Goal: Task Accomplishment & Management: Use online tool/utility

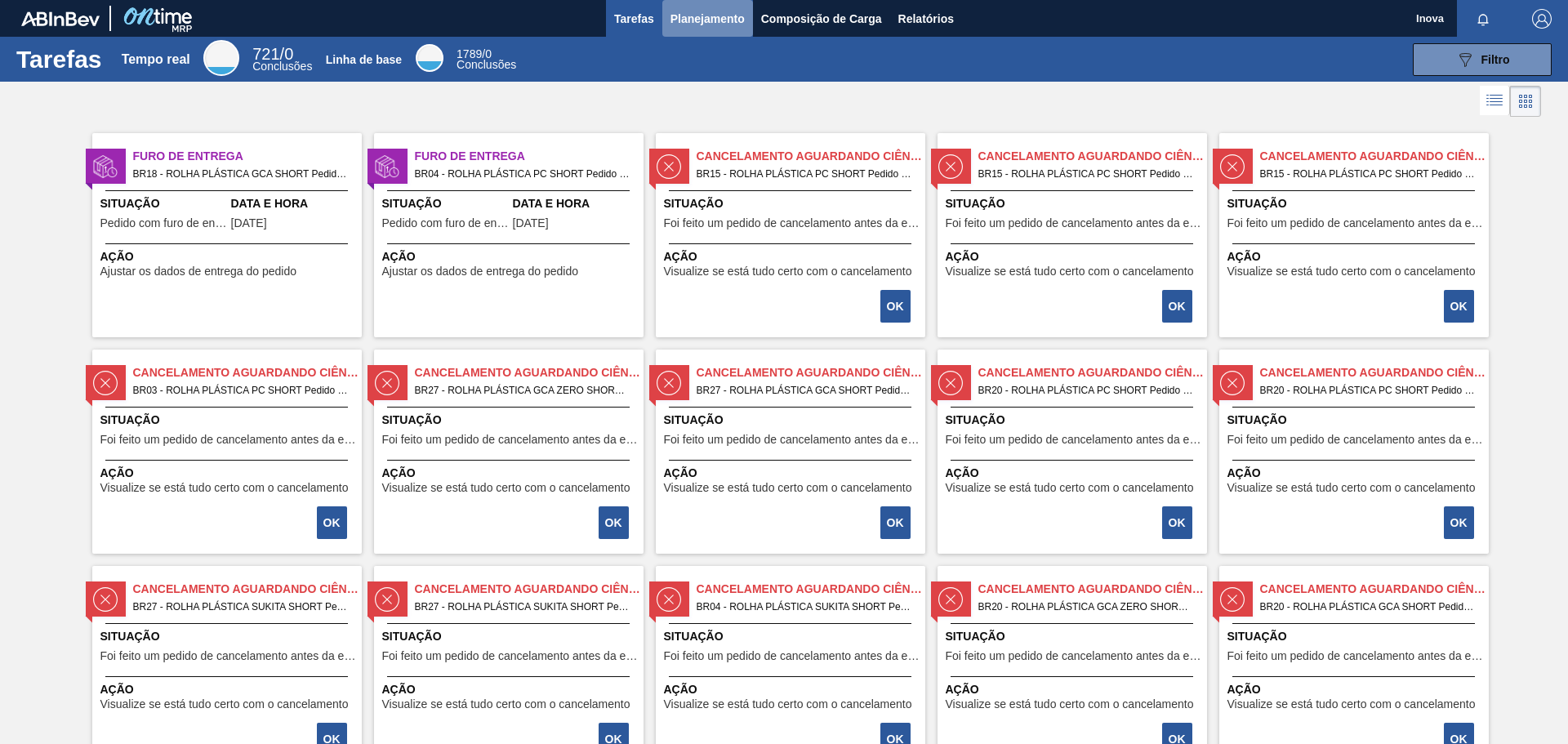
click at [698, 18] on font "Planejamento" at bounding box center [708, 19] width 75 height 13
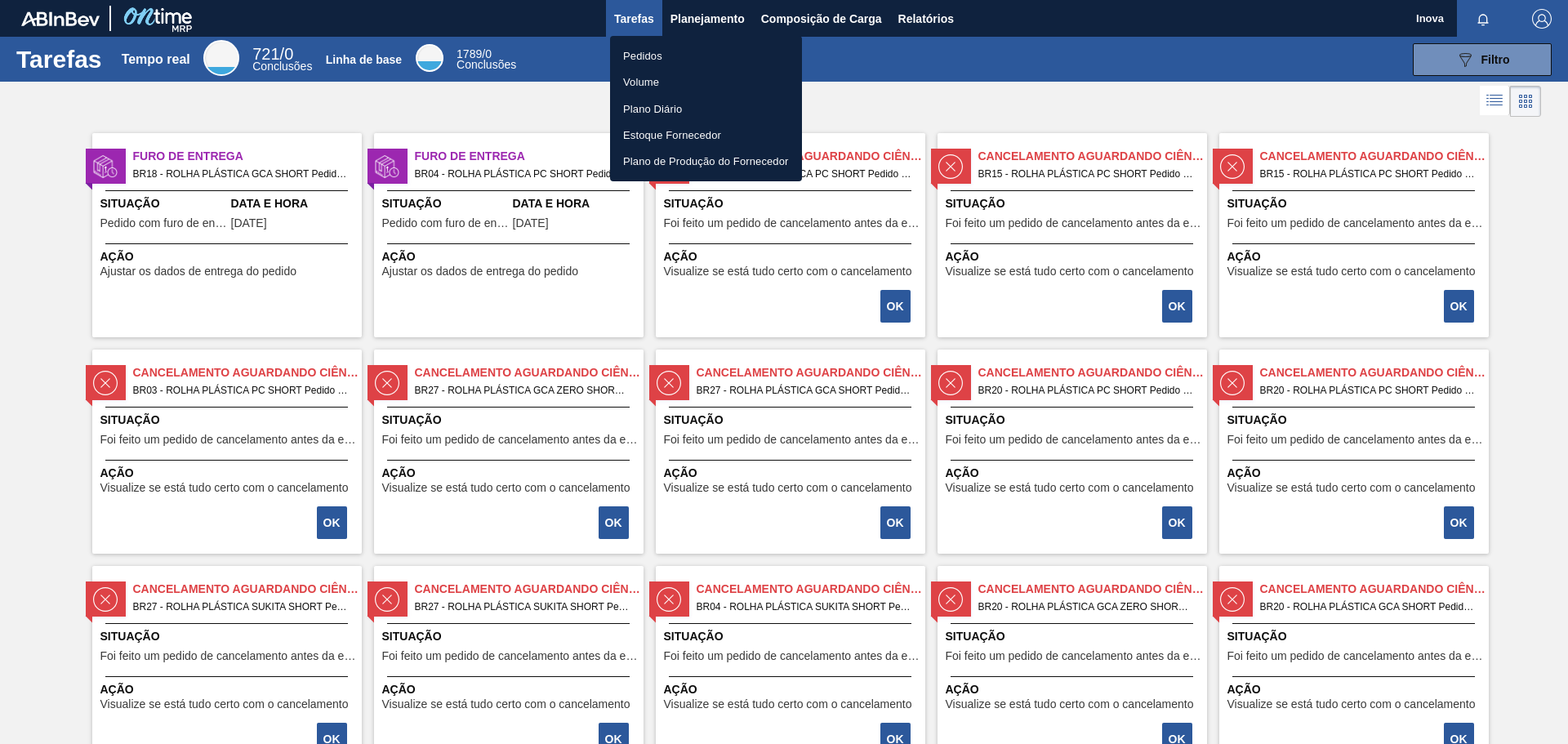
click at [640, 51] on font "Pedidos" at bounding box center [643, 55] width 39 height 12
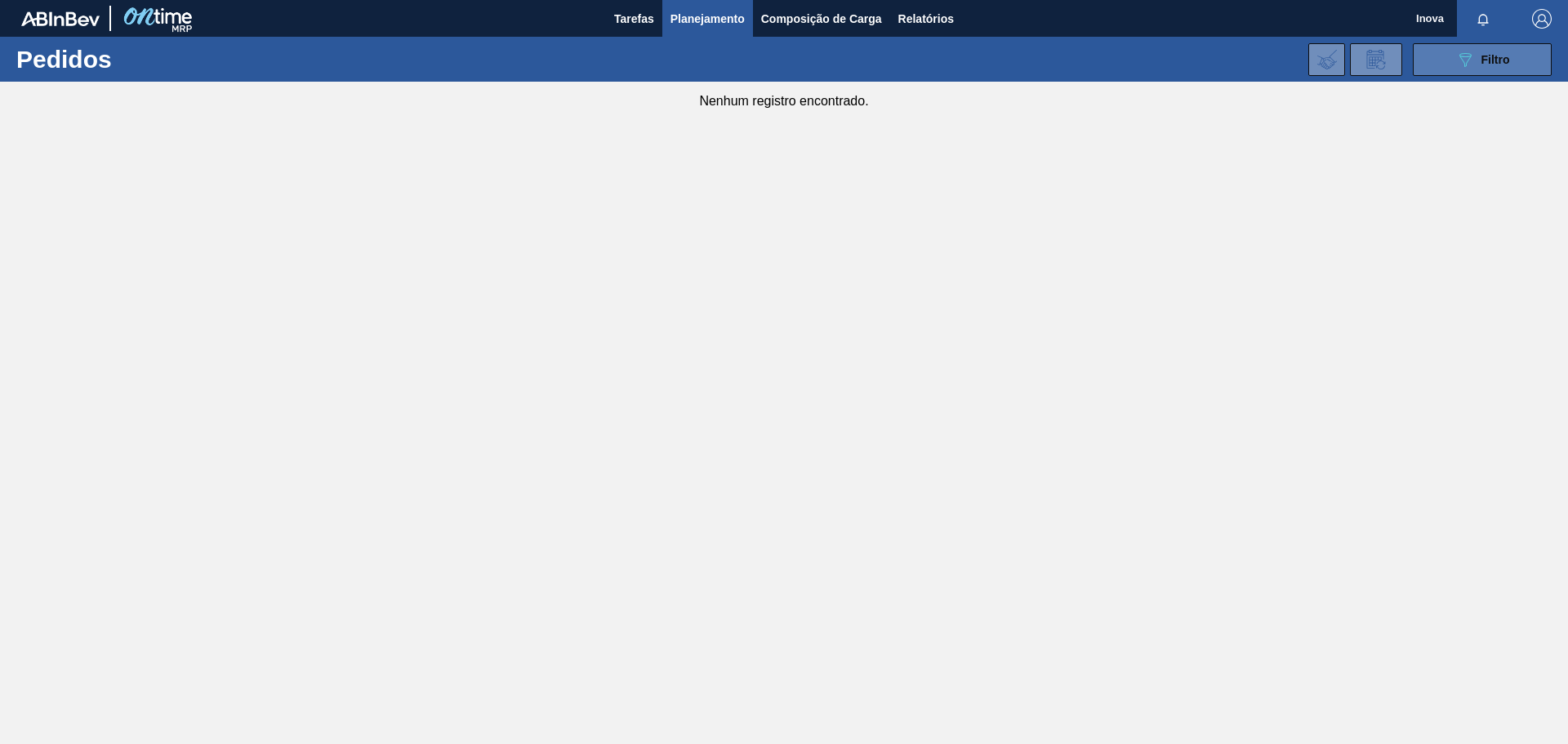
click at [1479, 51] on div "089F7B8B-B2A5-4AFE-B5C0-19BA573D28AC Filtro" at bounding box center [1482, 59] width 55 height 20
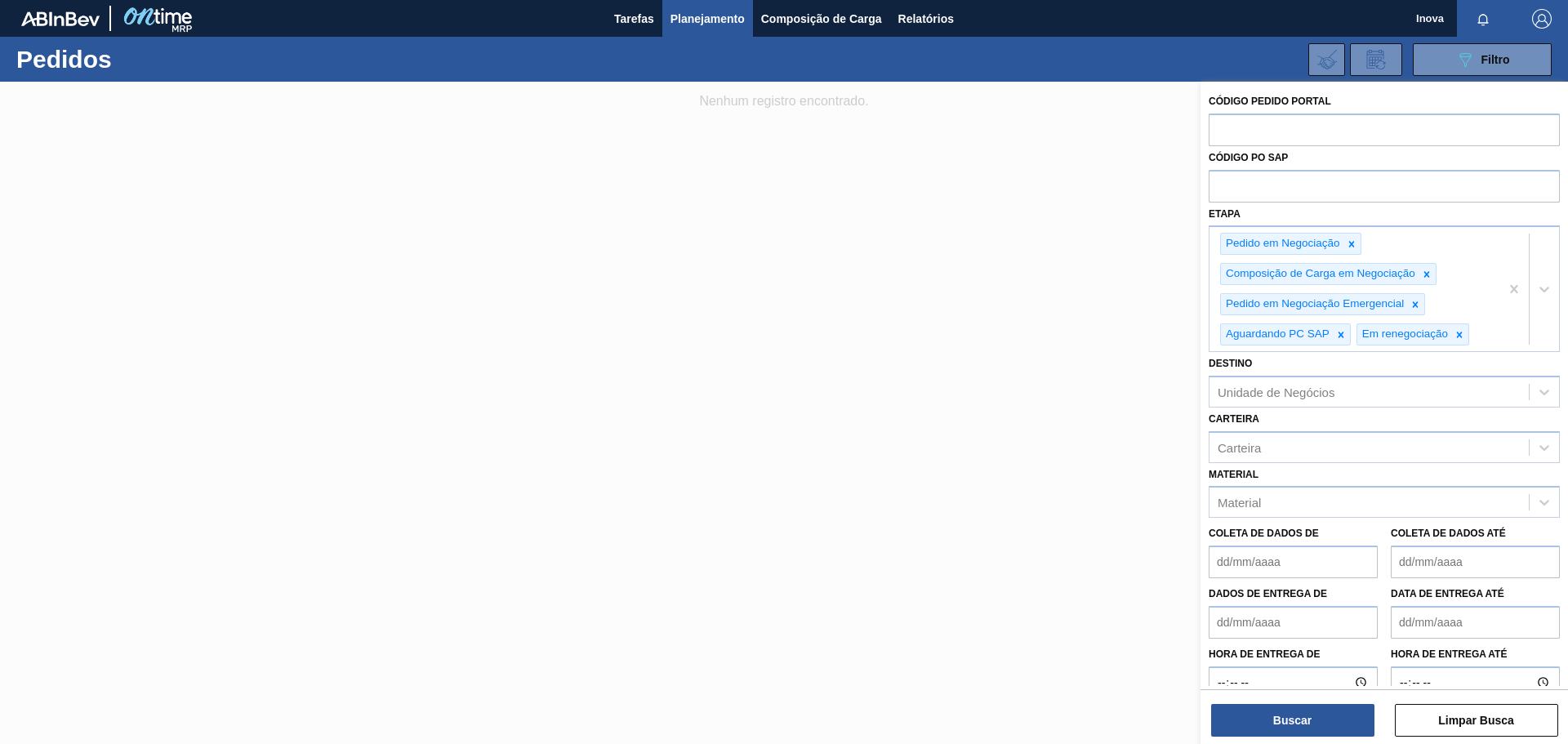
click at [776, 183] on div at bounding box center [784, 454] width 1568 height 744
